Goal: Task Accomplishment & Management: Manage account settings

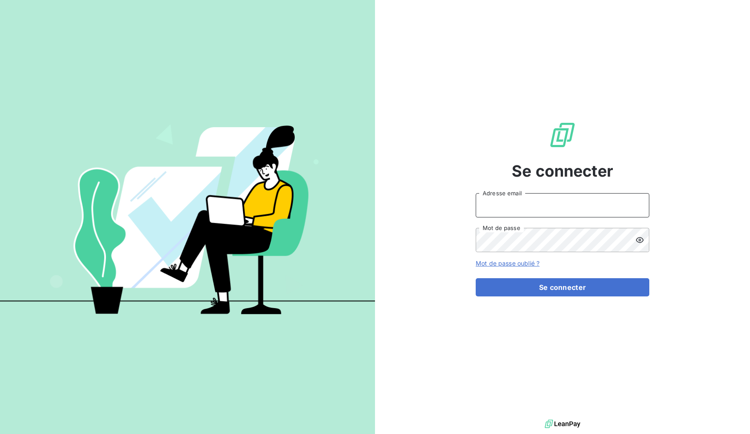
click at [544, 207] on input "Adresse email" at bounding box center [563, 205] width 174 height 24
click at [540, 207] on input "admin@newcliptechnics" at bounding box center [563, 205] width 174 height 24
click at [446, 258] on div "Se connecter admin@tfb Adresse email Mot de passe Mot de passe oublié ? Se conn…" at bounding box center [562, 208] width 375 height 417
click at [510, 206] on input "admin@tfb" at bounding box center [563, 205] width 174 height 24
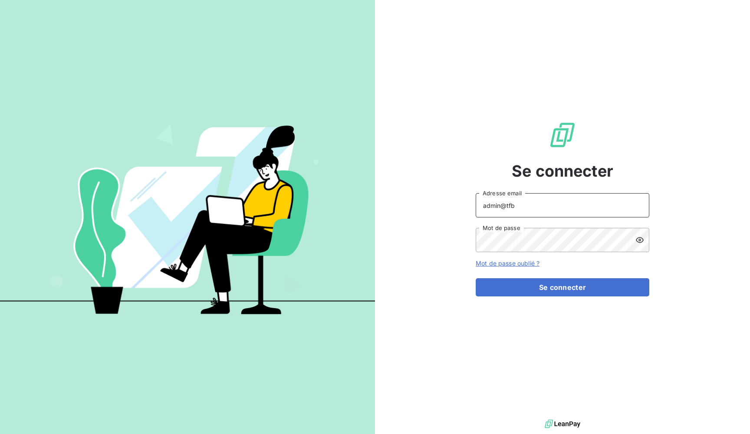
click at [510, 206] on input "admin@tfb" at bounding box center [563, 205] width 174 height 24
type input "admin@ftb"
click at [447, 229] on div "Se connecter admin@ftb Adresse email Mot de passe Mot de passe oublié ? Se conn…" at bounding box center [562, 208] width 375 height 417
click at [562, 287] on button "Se connecter" at bounding box center [563, 287] width 174 height 18
